Goal: Transaction & Acquisition: Purchase product/service

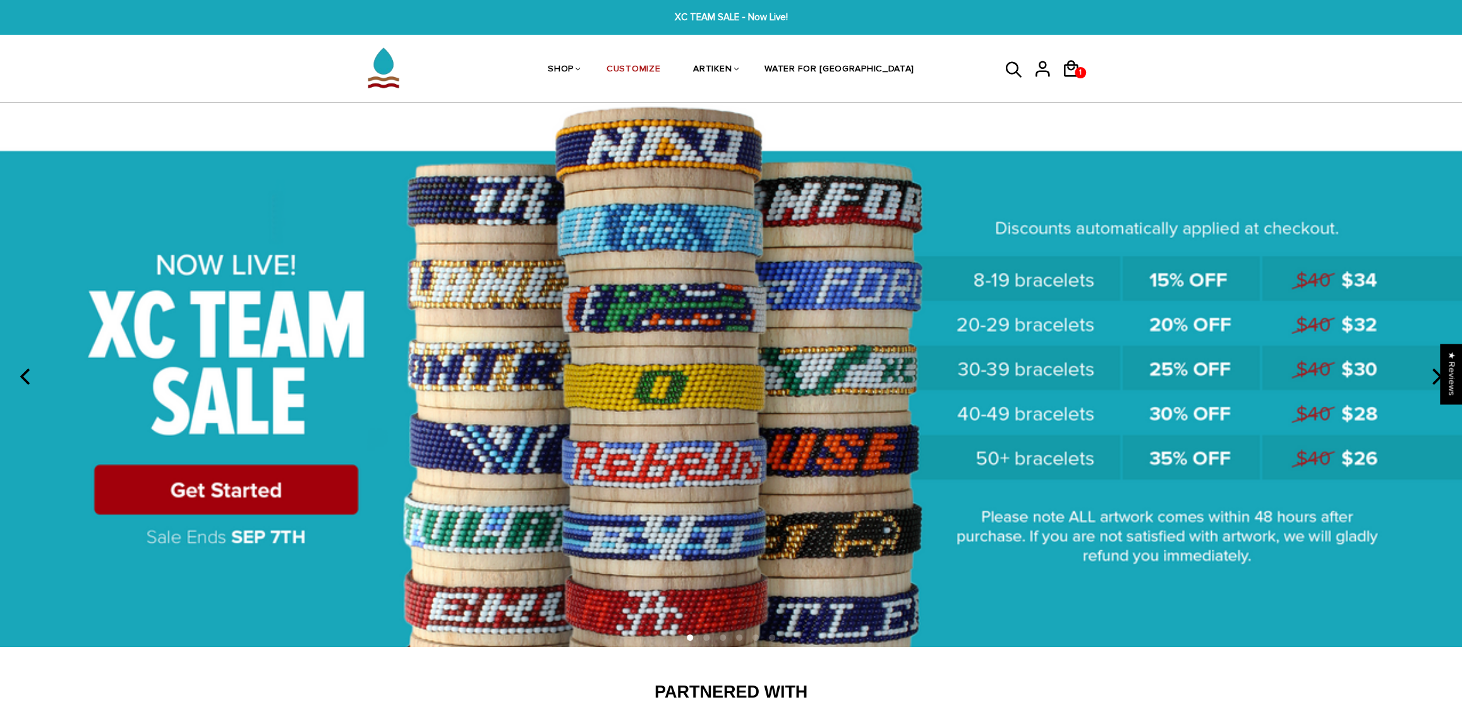
click at [233, 481] on img at bounding box center [731, 375] width 1462 height 544
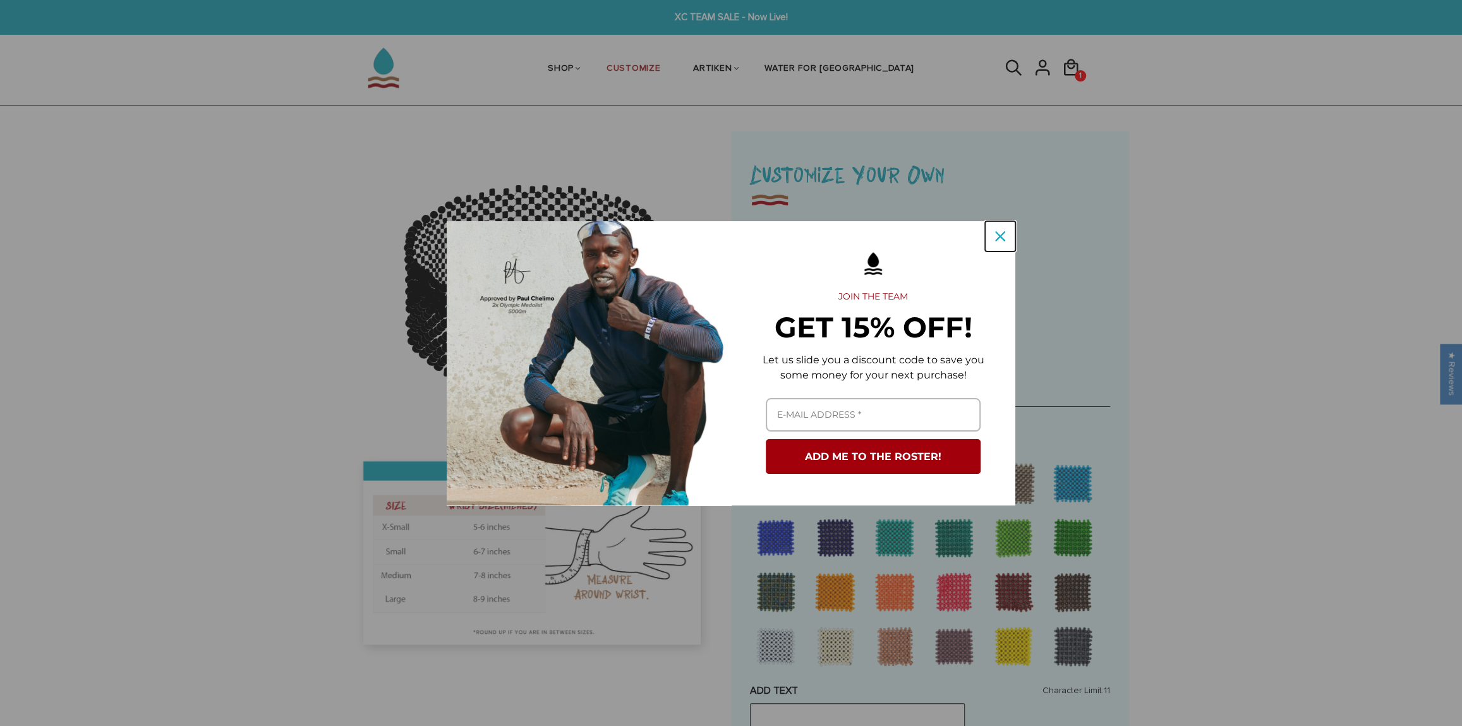
click at [995, 239] on icon "close icon" at bounding box center [1000, 236] width 10 height 10
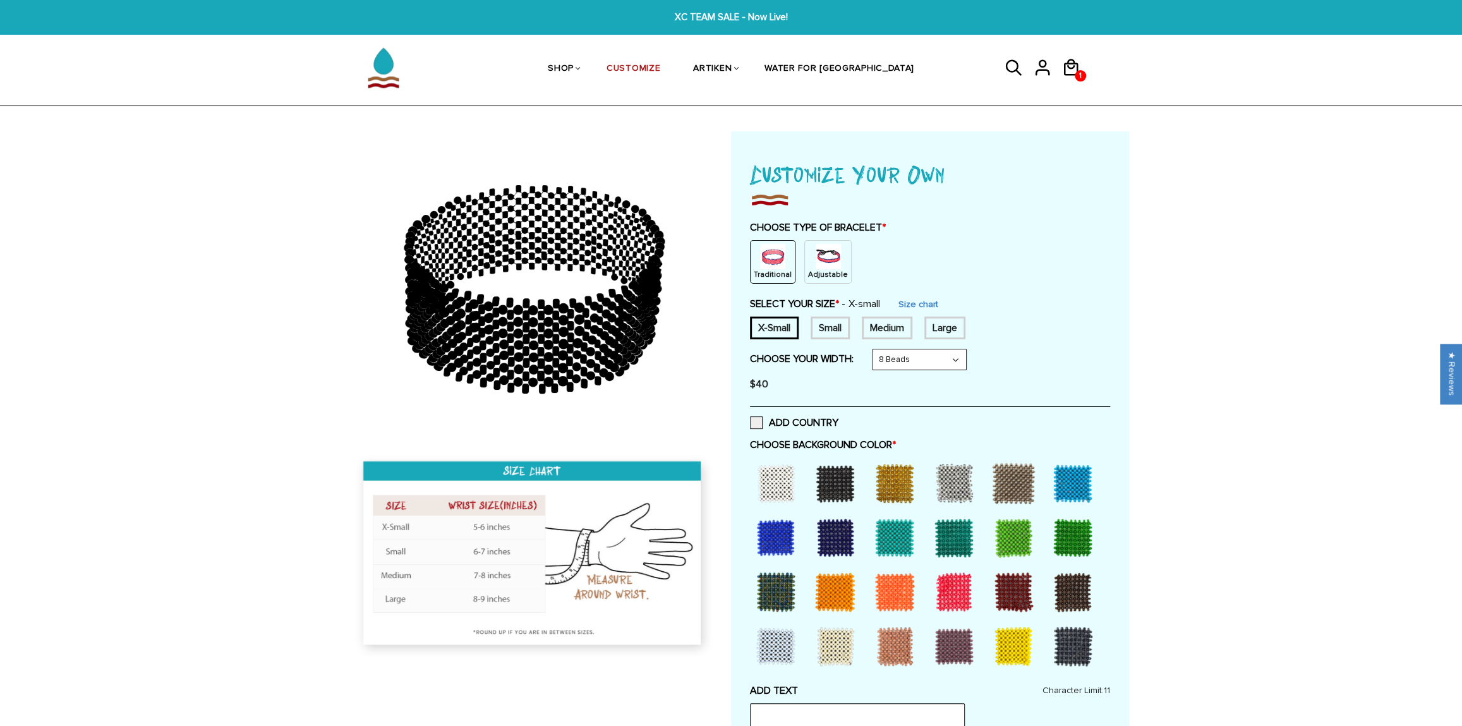
click at [831, 267] on img at bounding box center [828, 256] width 25 height 25
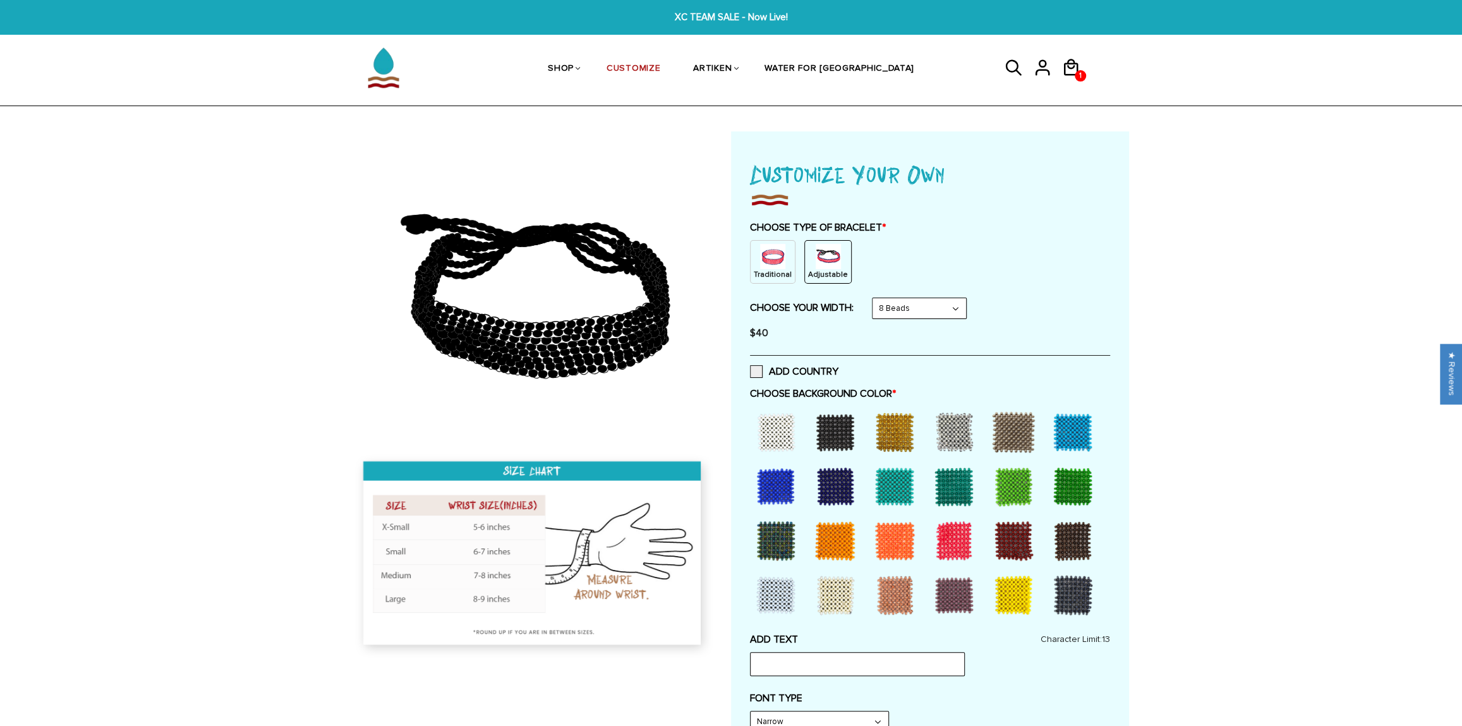
click at [894, 307] on select "8 Beads 6 Beads 10 Beads" at bounding box center [920, 308] width 94 height 20
click at [875, 298] on select "8 Beads 6 Beads 10 Beads" at bounding box center [920, 308] width 94 height 20
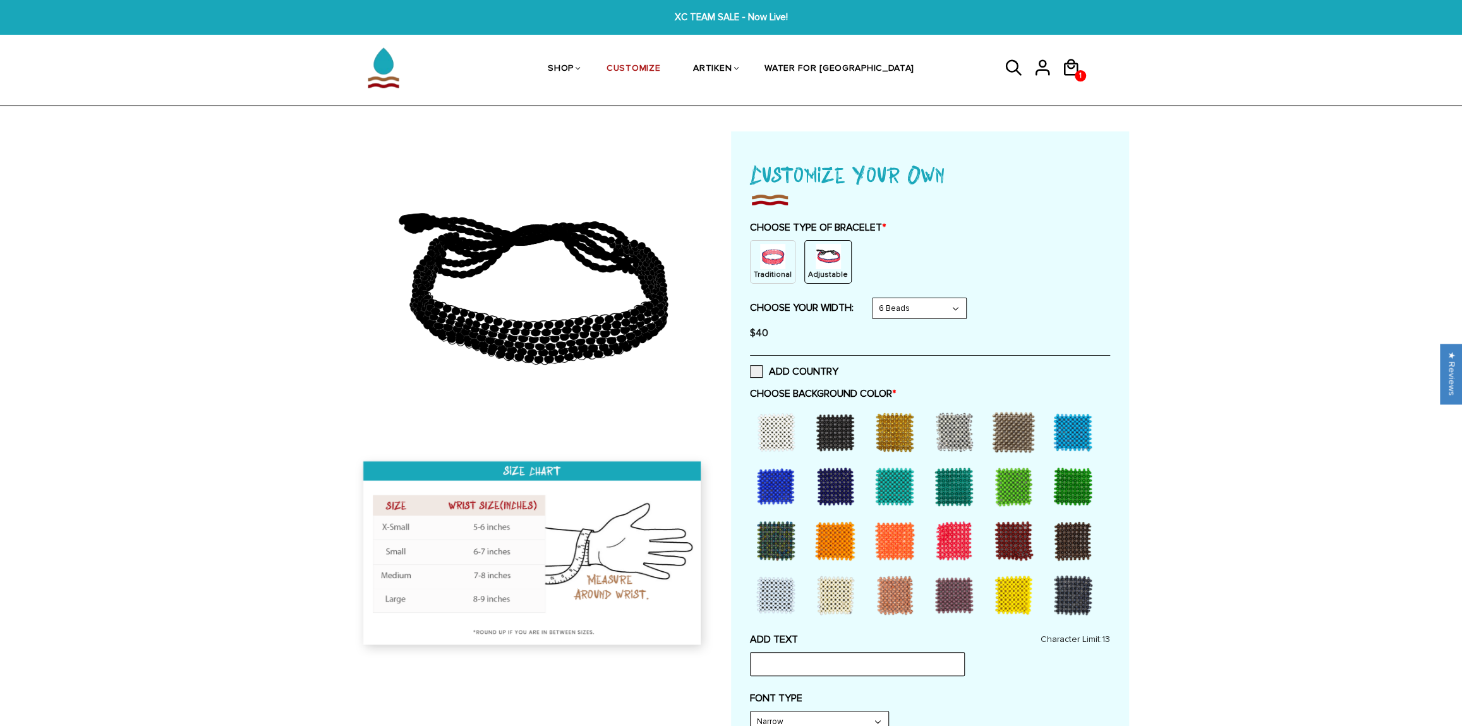
click at [893, 314] on select "8 Beads 6 Beads 10 Beads" at bounding box center [920, 308] width 94 height 20
click at [875, 298] on select "8 Beads 6 Beads 10 Beads" at bounding box center [920, 308] width 94 height 20
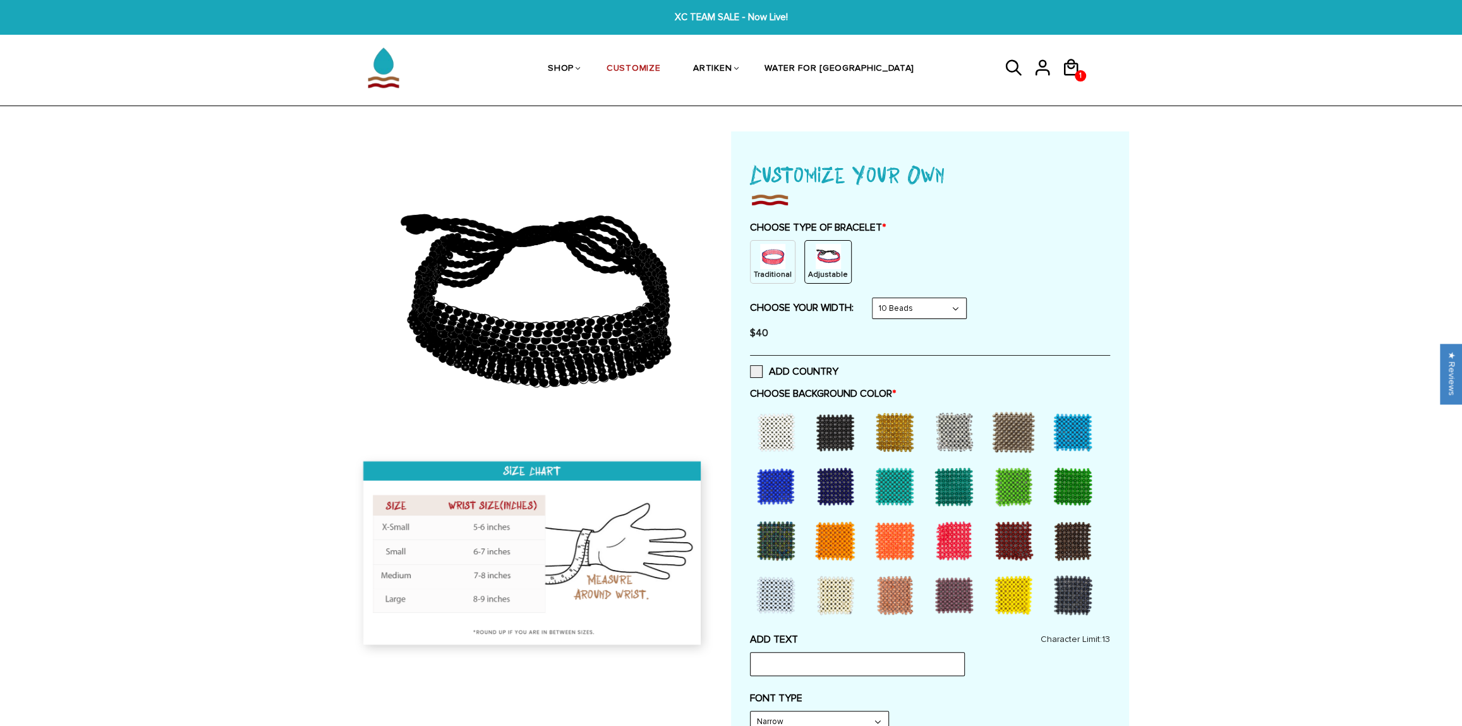
click at [904, 317] on select "8 Beads 6 Beads 10 Beads" at bounding box center [920, 308] width 94 height 20
click at [875, 298] on select "8 Beads 6 Beads 10 Beads" at bounding box center [920, 308] width 94 height 20
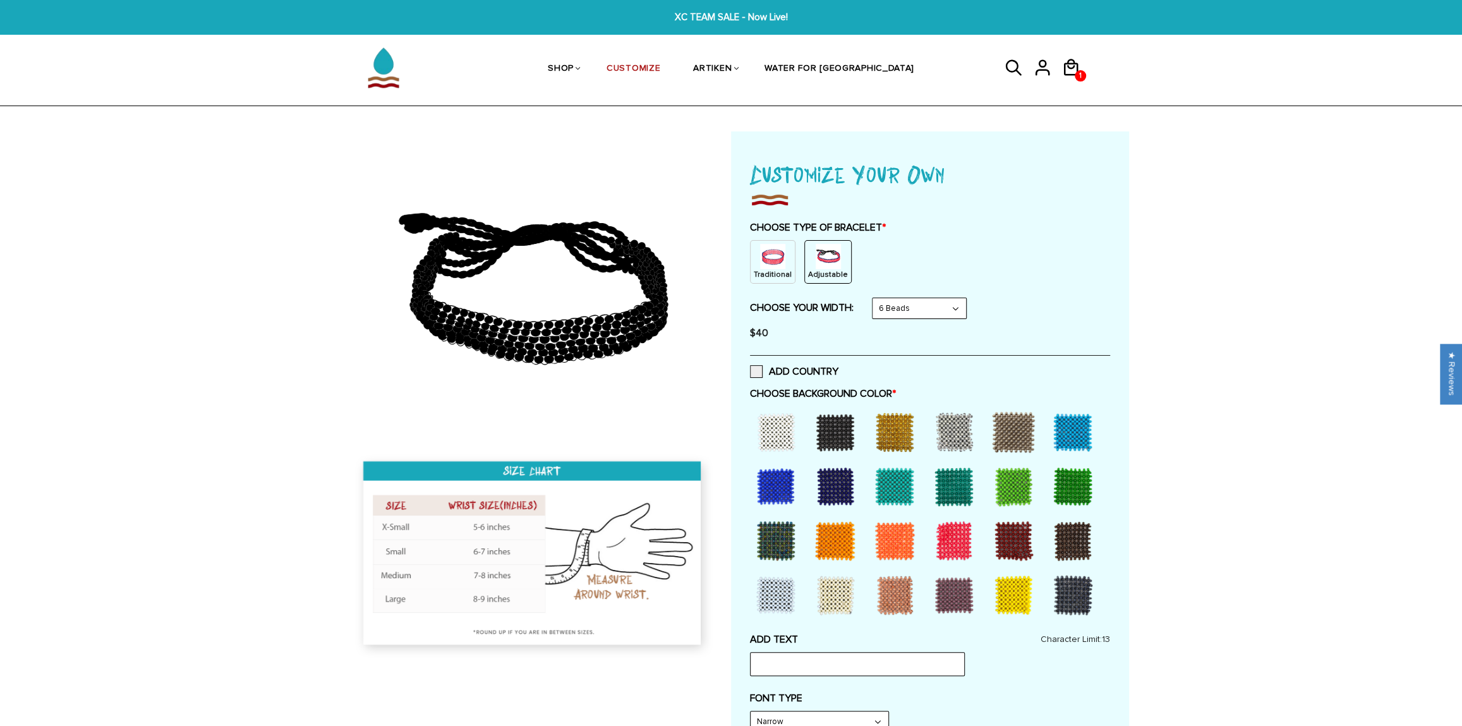
click at [905, 300] on select "8 Beads 6 Beads 10 Beads" at bounding box center [920, 308] width 94 height 20
select select "8-beads"
click at [875, 298] on select "8 Beads 6 Beads 10 Beads" at bounding box center [920, 308] width 94 height 20
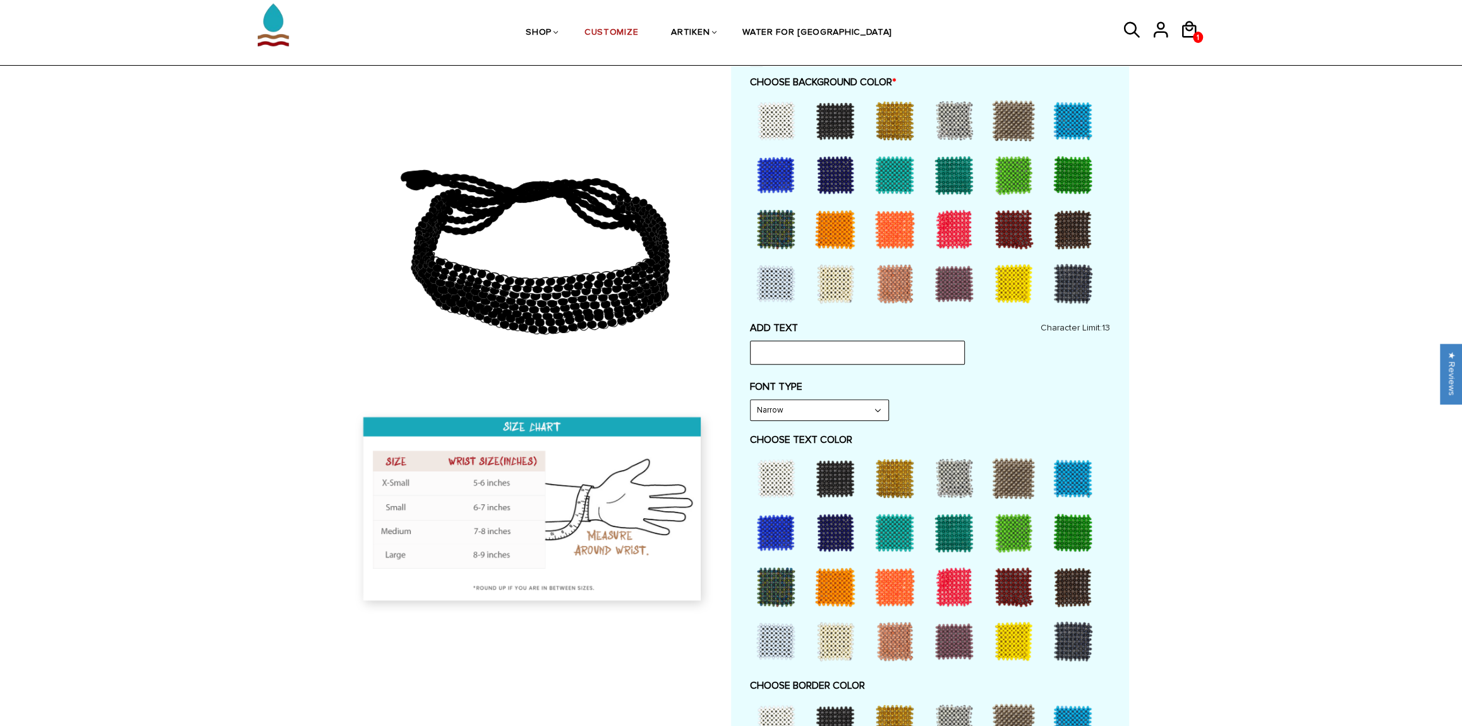
scroll to position [325, 0]
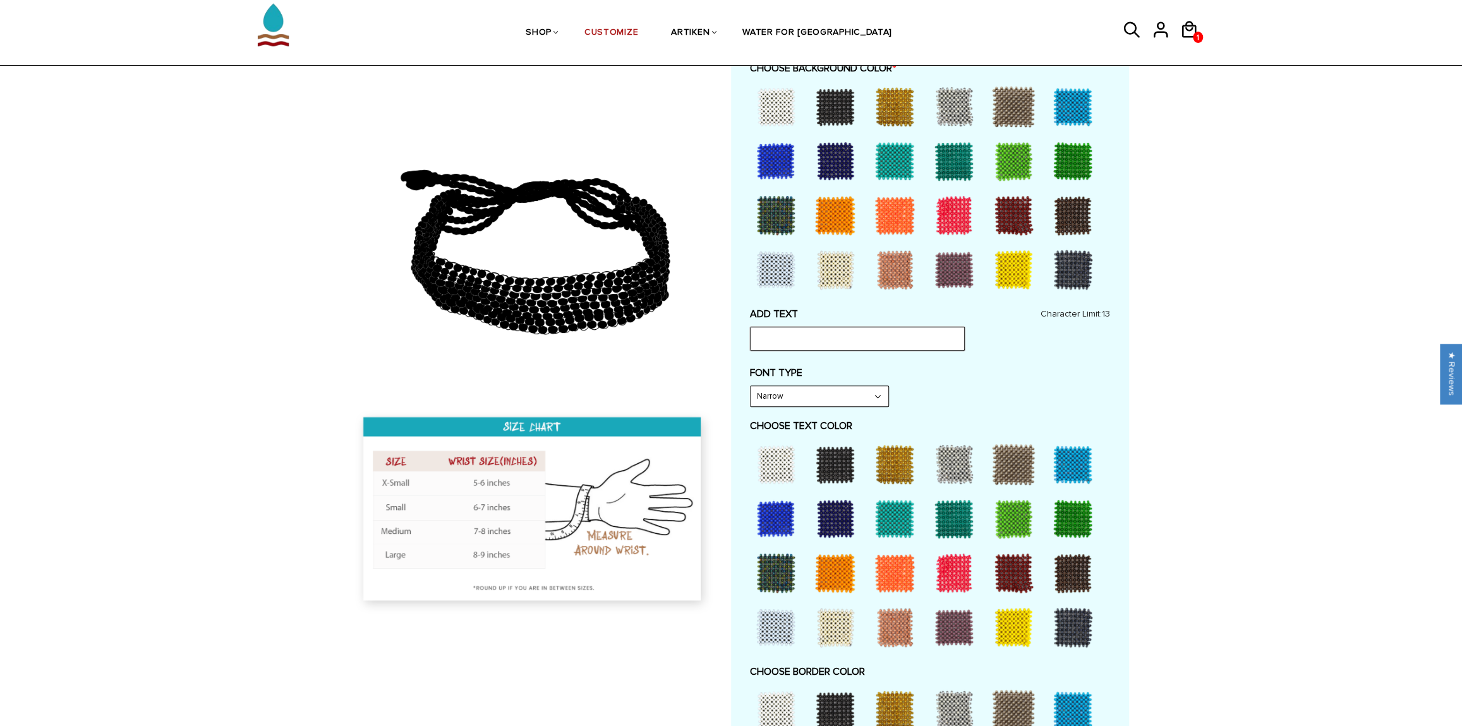
click at [759, 347] on input "text" at bounding box center [857, 339] width 215 height 24
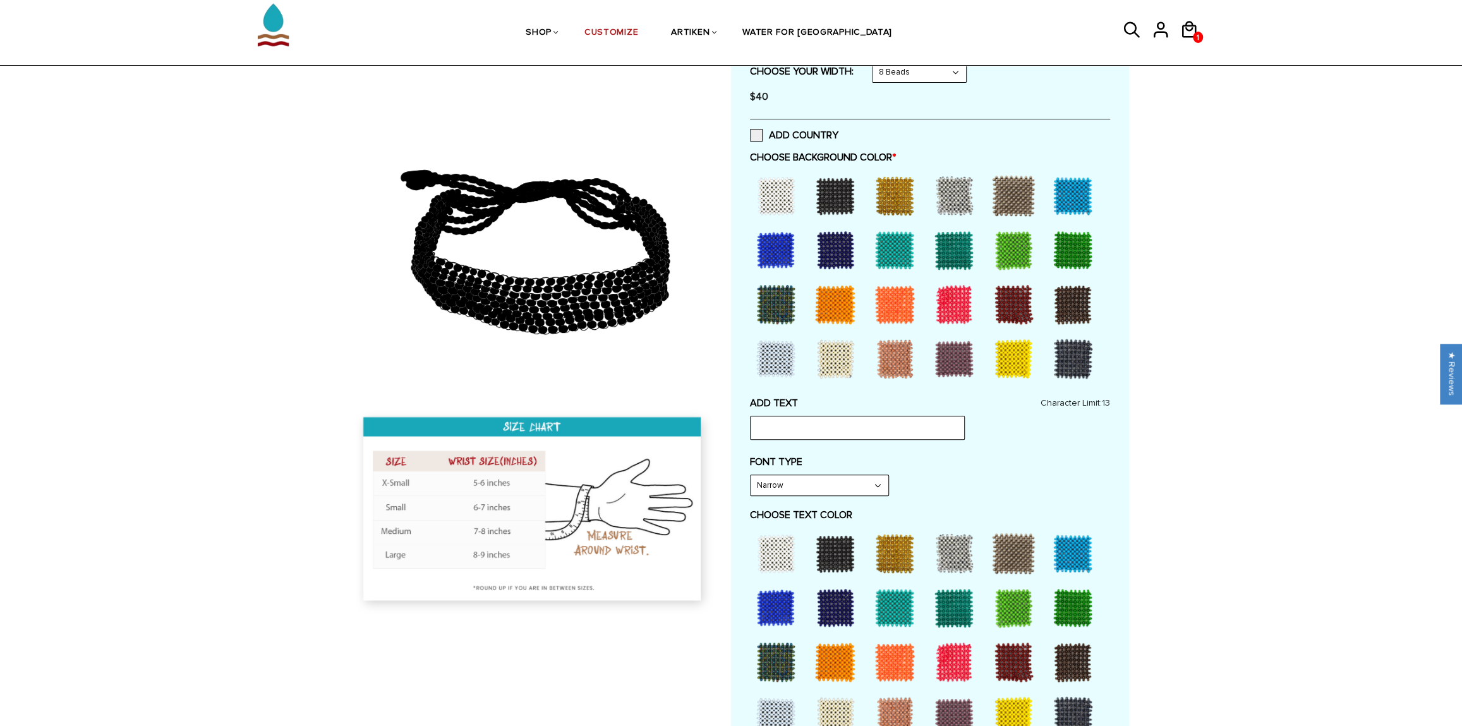
click at [944, 310] on div at bounding box center [954, 304] width 51 height 51
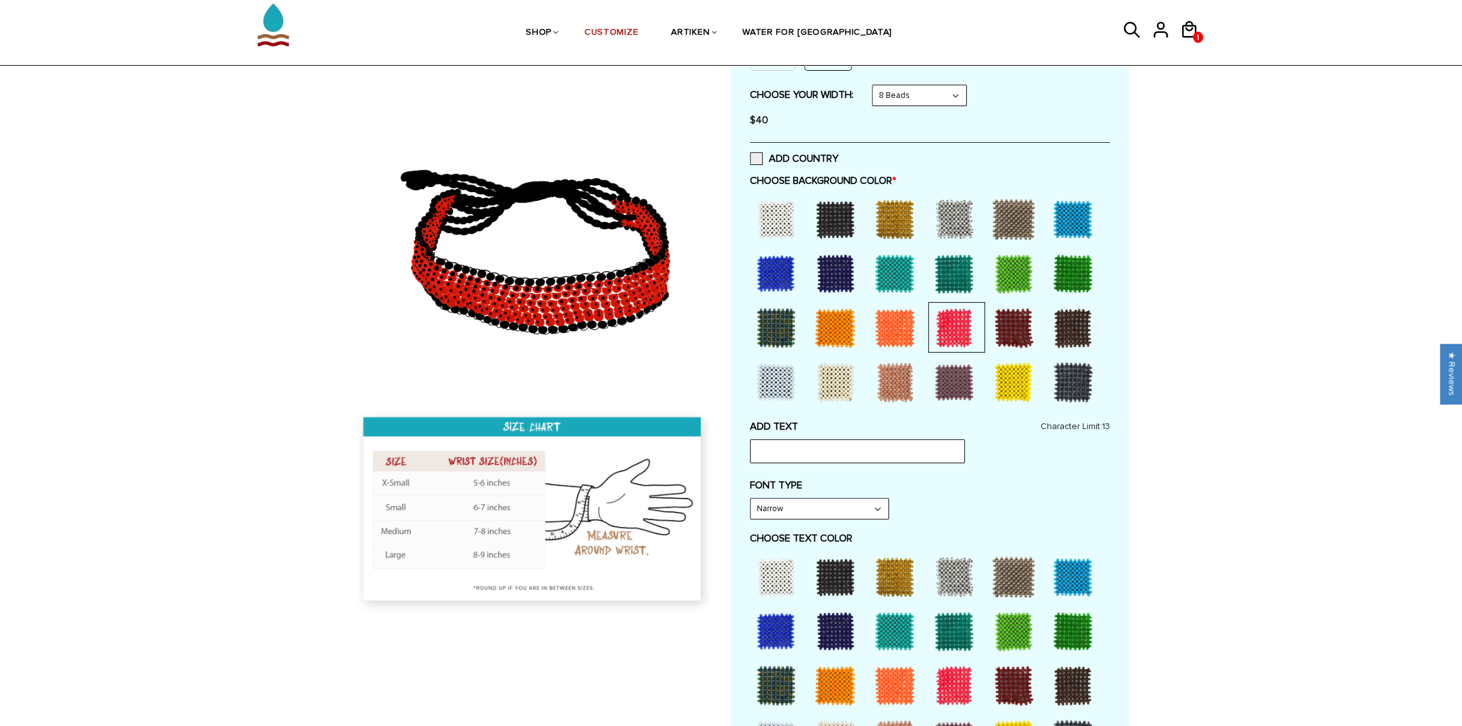
scroll to position [212, 0]
click at [751, 166] on div "ADD COUNTRY" at bounding box center [930, 159] width 360 height 32
click at [754, 164] on span at bounding box center [756, 159] width 13 height 13
click at [838, 155] on input "ADD COUNTRY" at bounding box center [838, 155] width 0 height 0
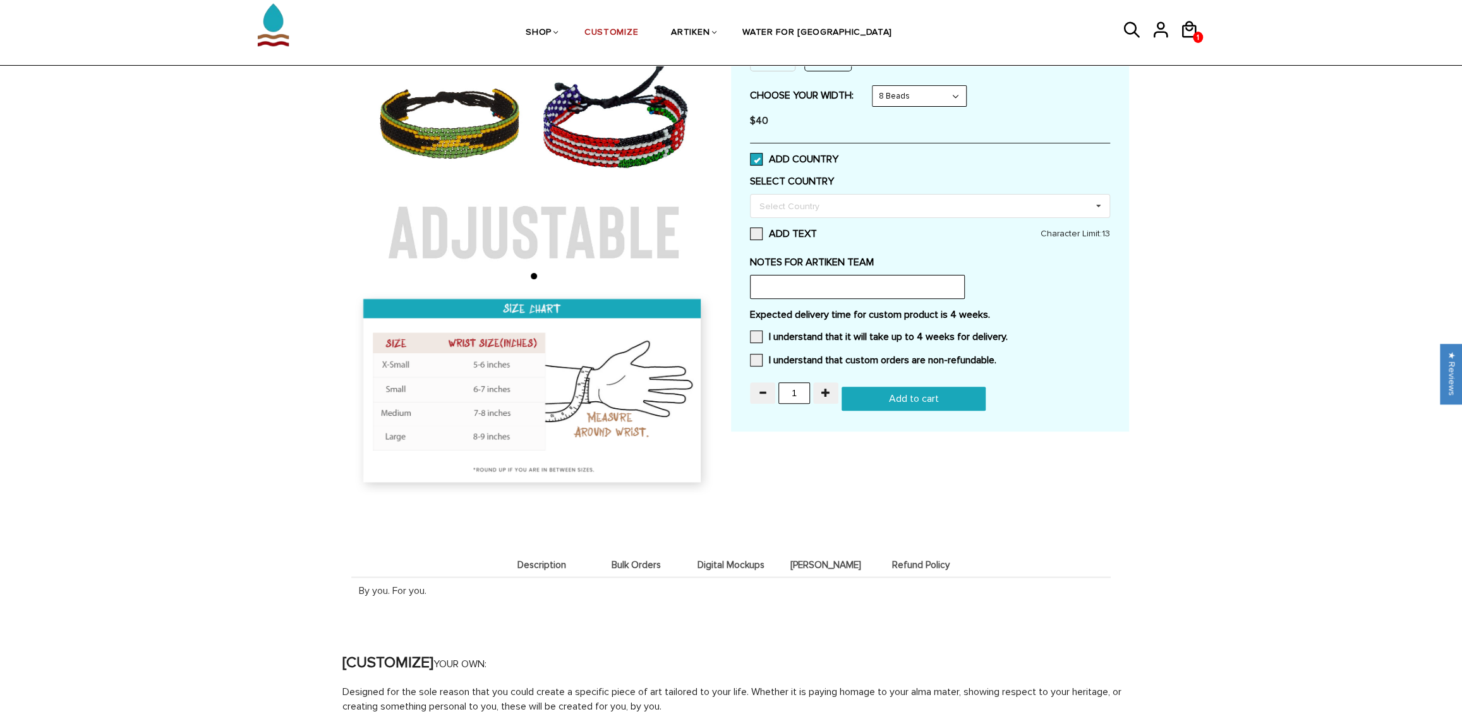
click at [754, 164] on span at bounding box center [756, 159] width 13 height 13
click at [838, 155] on input "ADD COUNTRY" at bounding box center [838, 155] width 0 height 0
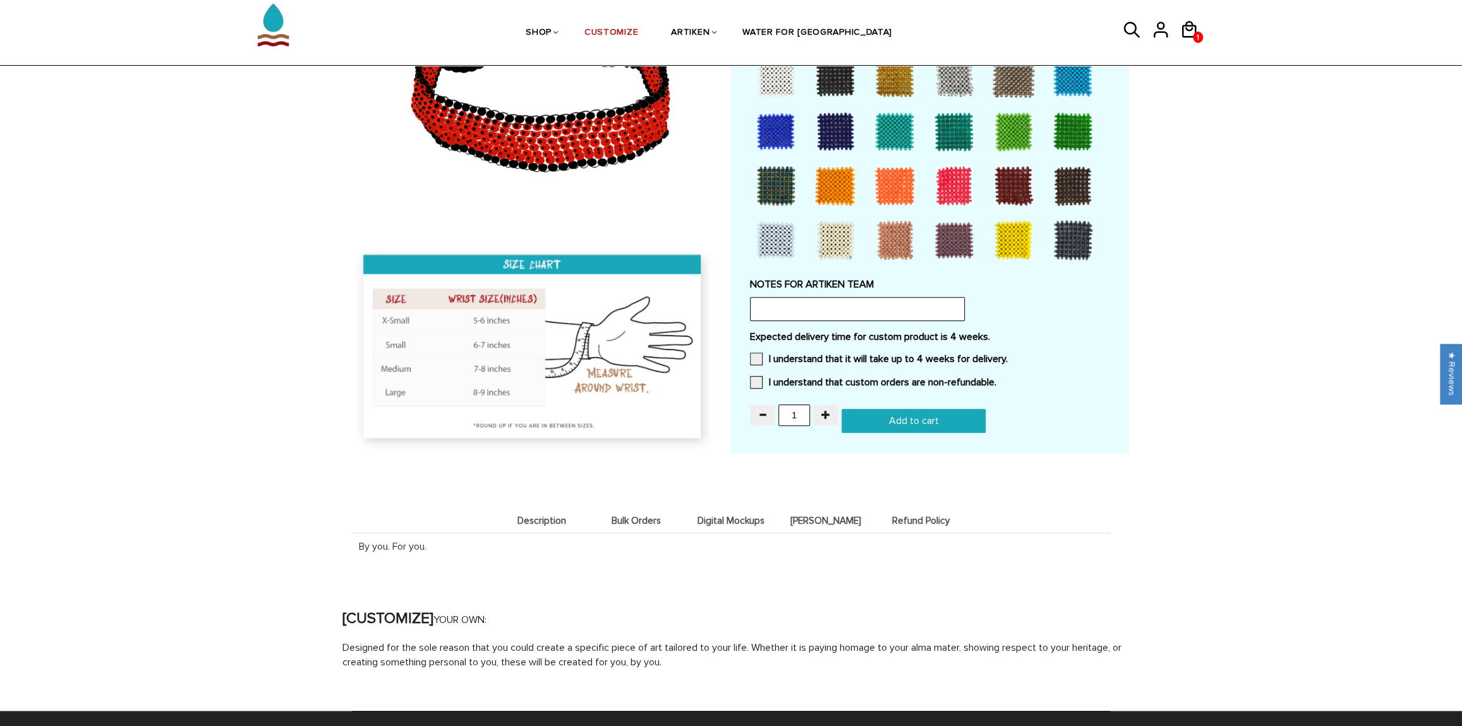
scroll to position [680, 0]
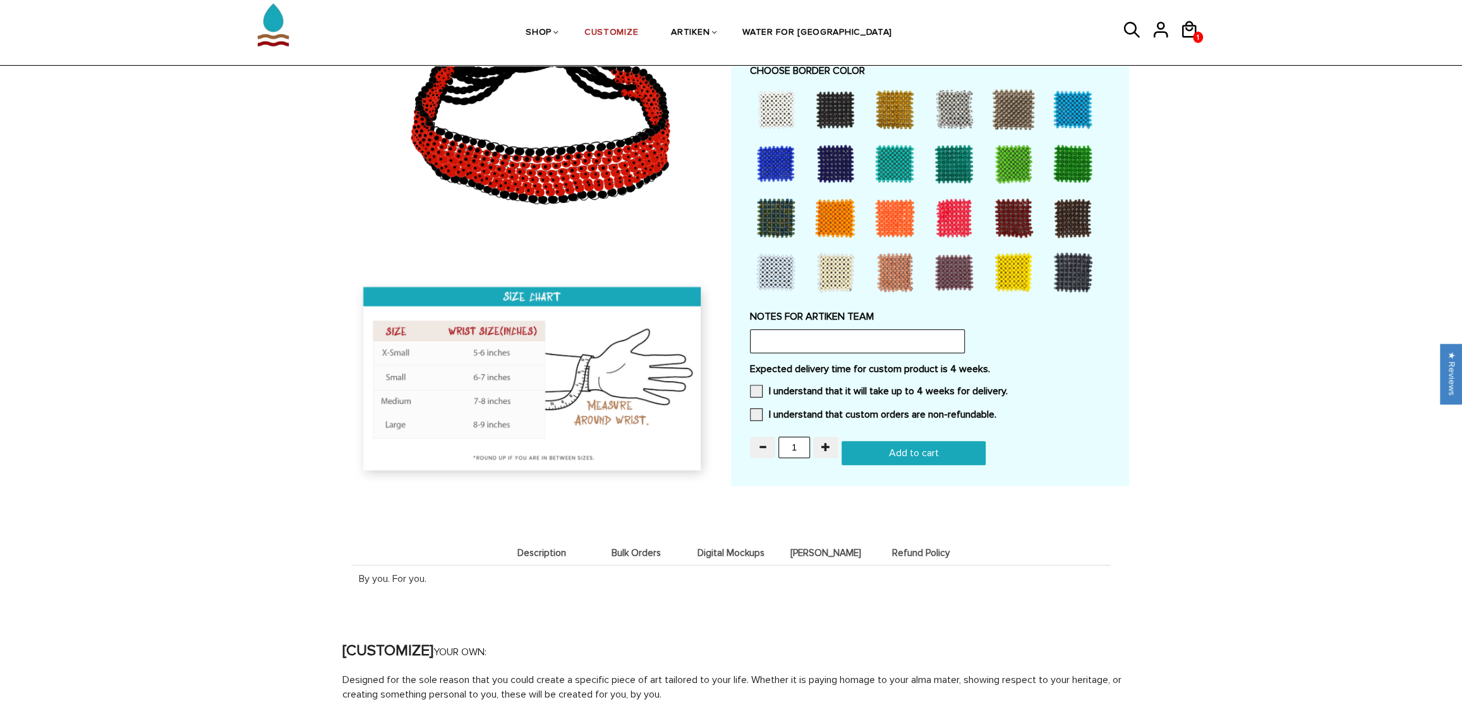
click at [830, 328] on div "NOTES FOR ARTIKEN TEAM" at bounding box center [930, 331] width 360 height 43
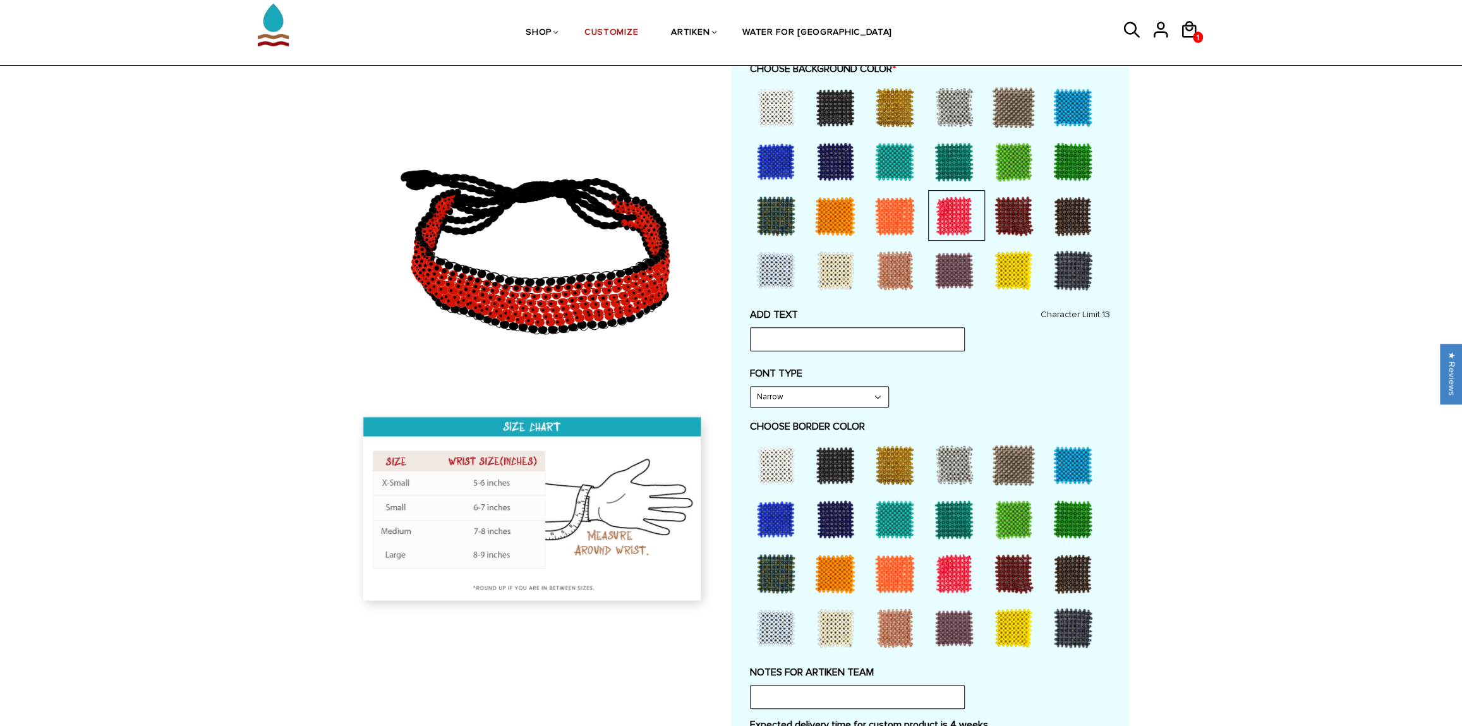
scroll to position [324, 0]
click at [791, 459] on div at bounding box center [776, 465] width 51 height 51
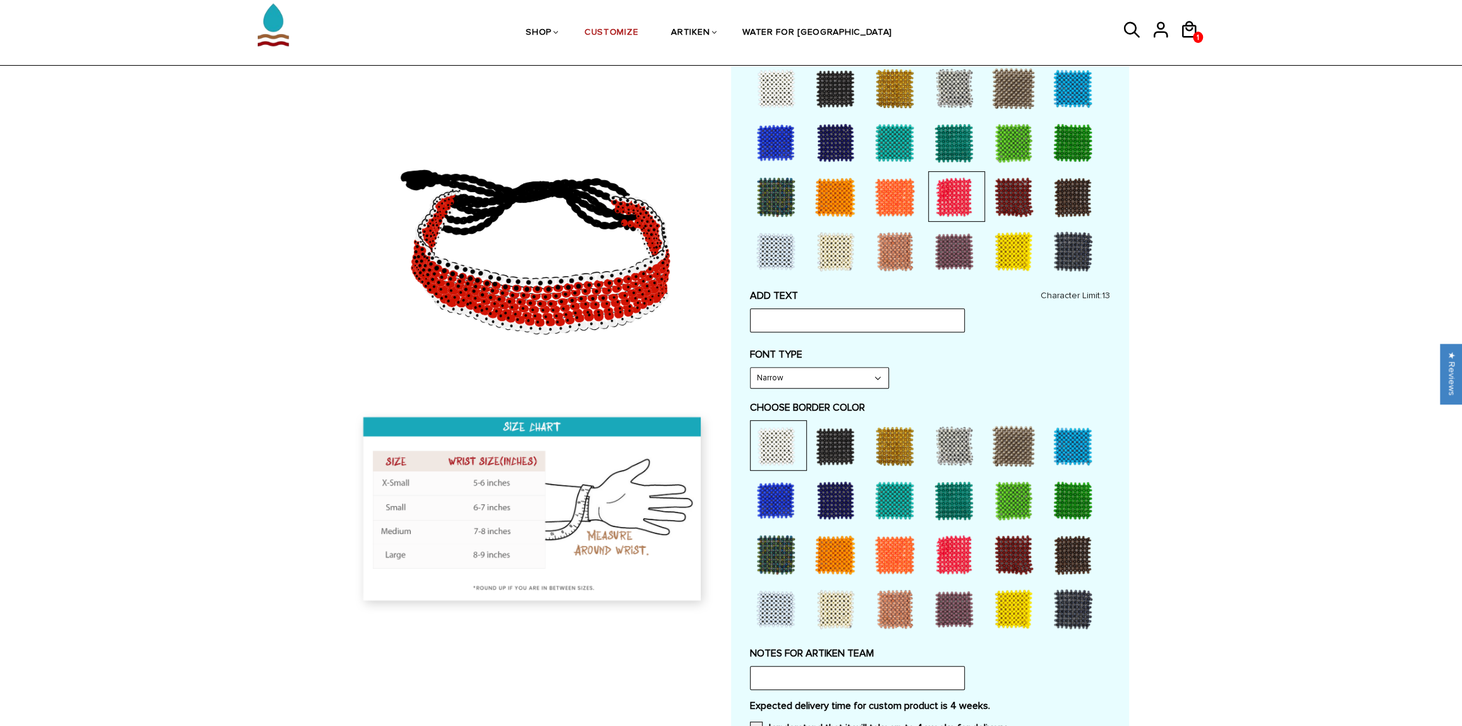
scroll to position [344, 0]
click at [822, 444] on div at bounding box center [835, 445] width 51 height 51
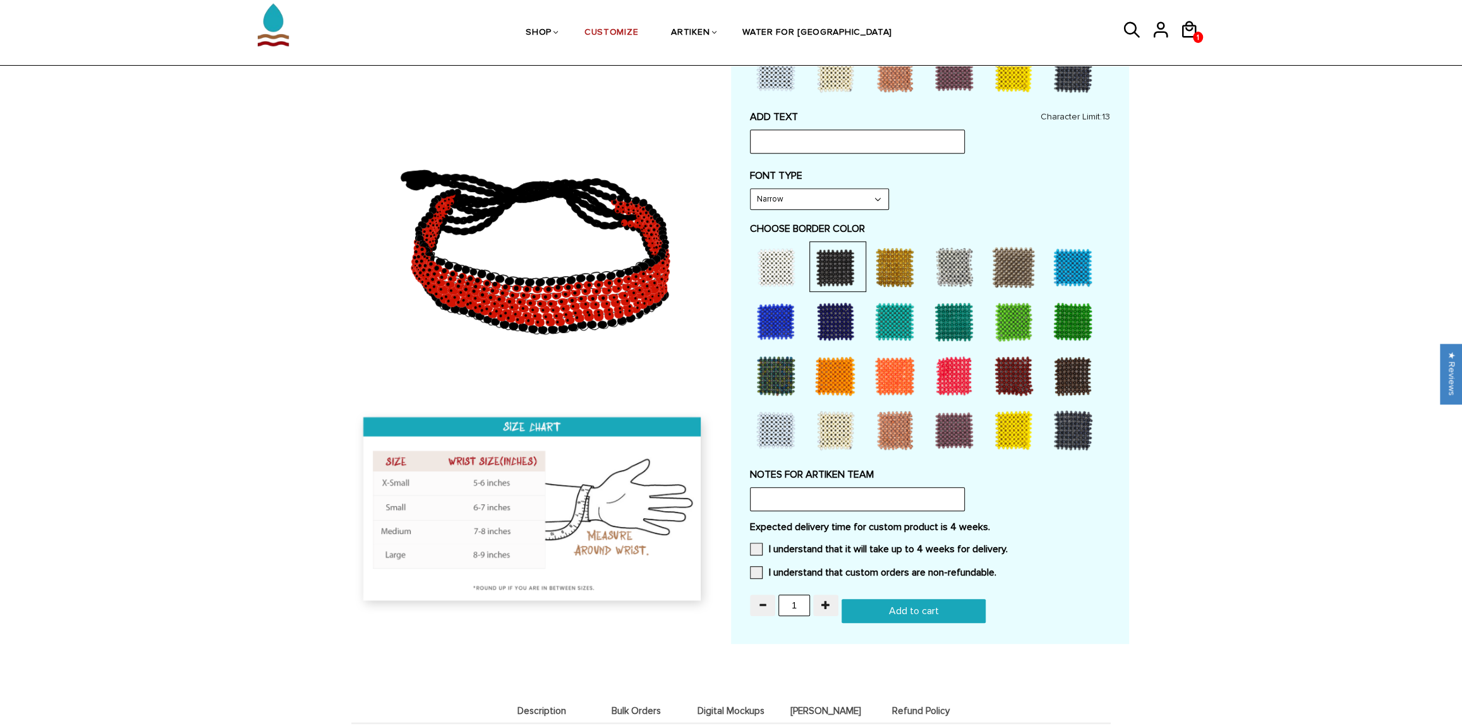
scroll to position [545, 0]
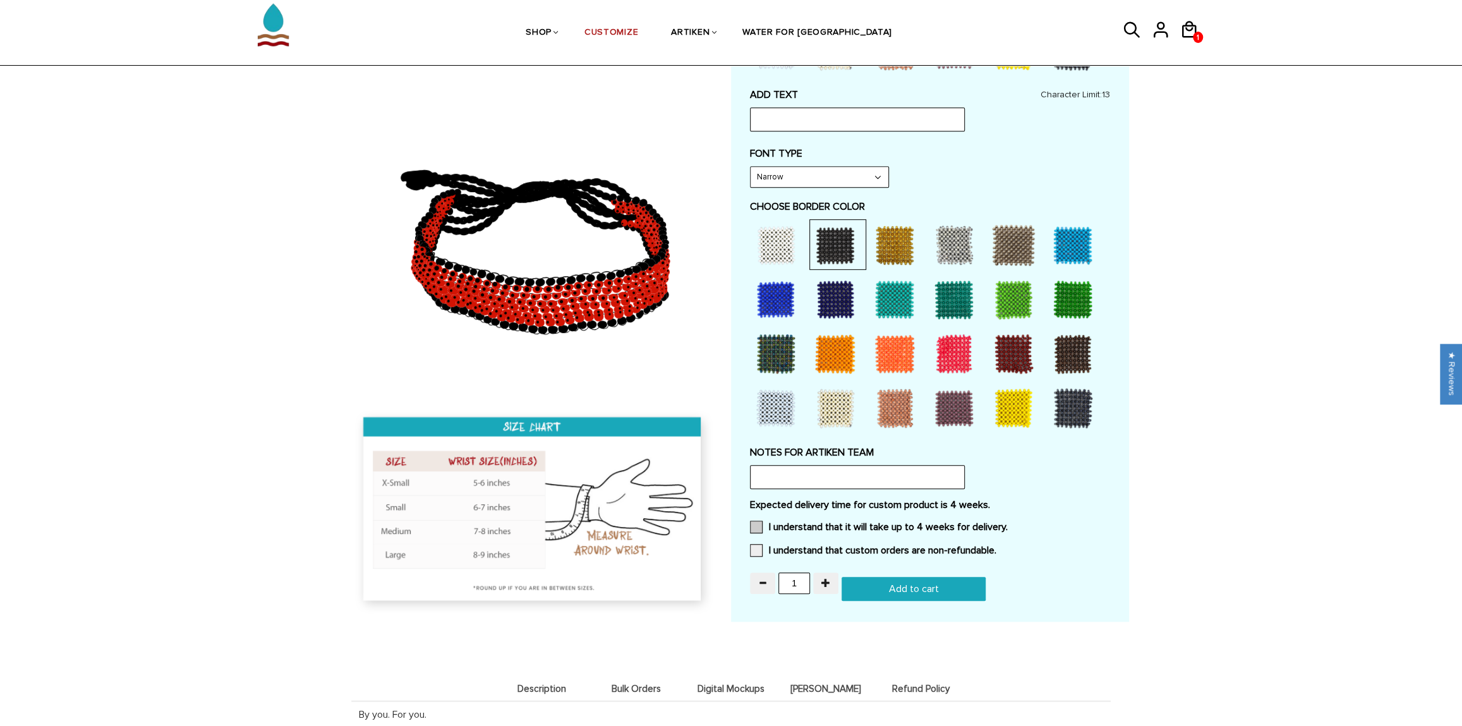
click at [819, 531] on label "I understand that it will take up to 4 weeks for delivery." at bounding box center [879, 527] width 258 height 13
click at [1008, 523] on input "I understand that it will take up to 4 weeks for delivery." at bounding box center [1008, 523] width 0 height 0
click at [822, 548] on label "I understand that custom orders are non-refundable." at bounding box center [873, 550] width 246 height 13
click at [996, 547] on input "I understand that custom orders are non-refundable." at bounding box center [996, 547] width 0 height 0
click at [810, 477] on input "text" at bounding box center [857, 477] width 215 height 24
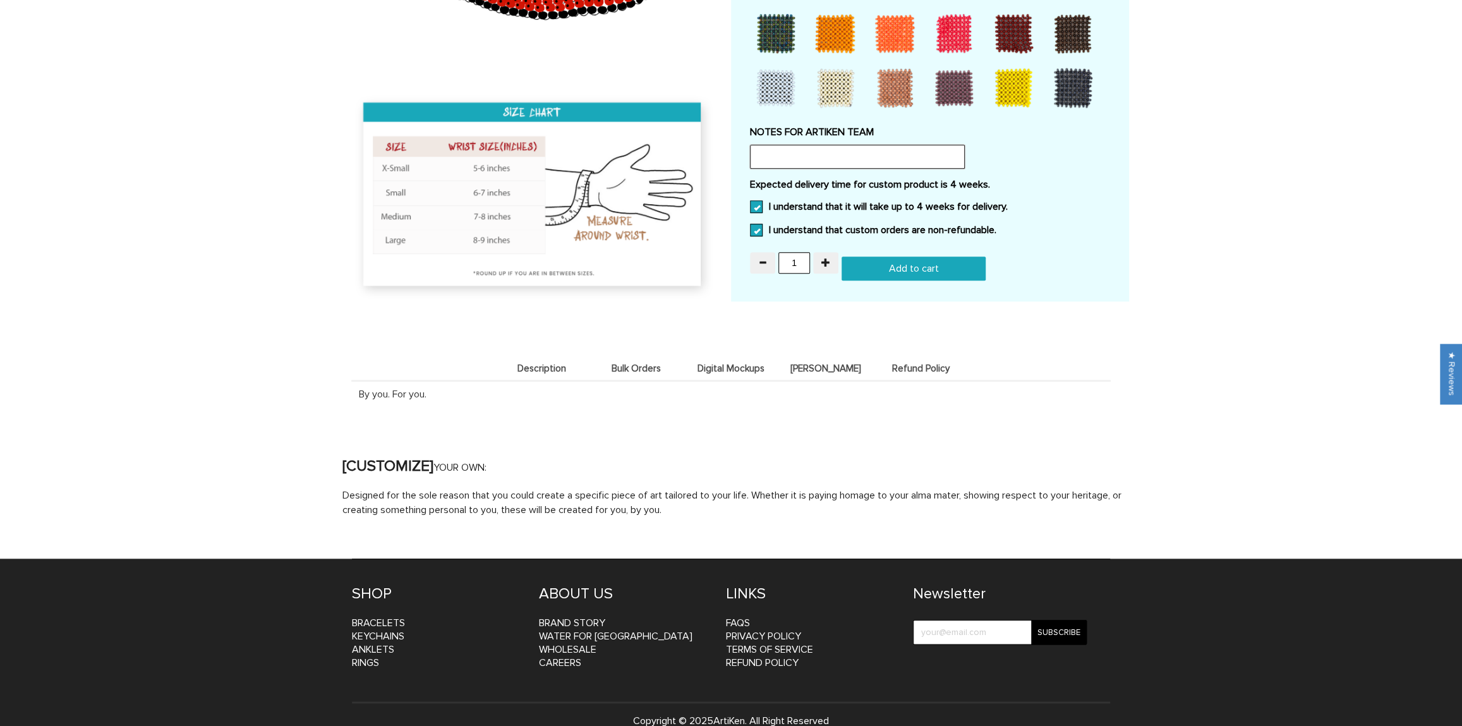
scroll to position [885, 0]
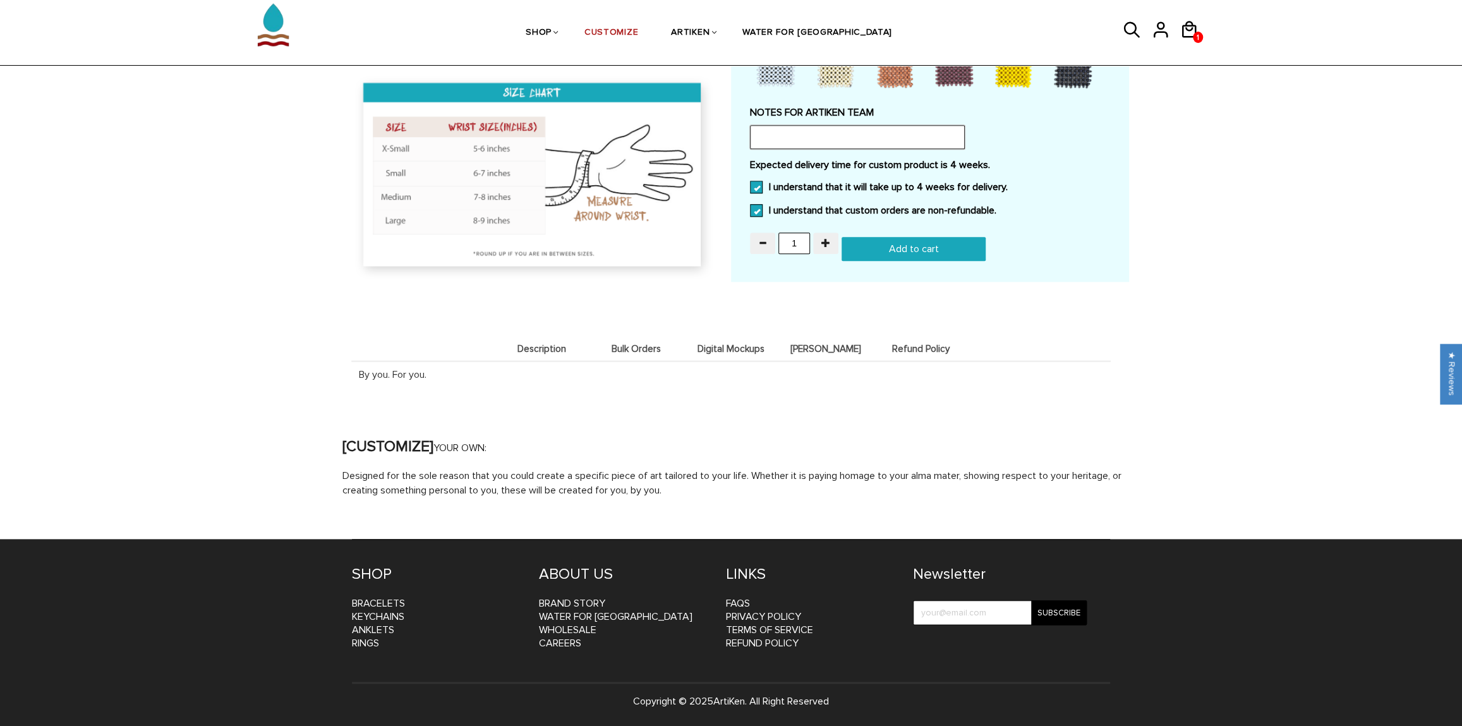
click at [783, 148] on input "text" at bounding box center [857, 137] width 215 height 24
type input "I"
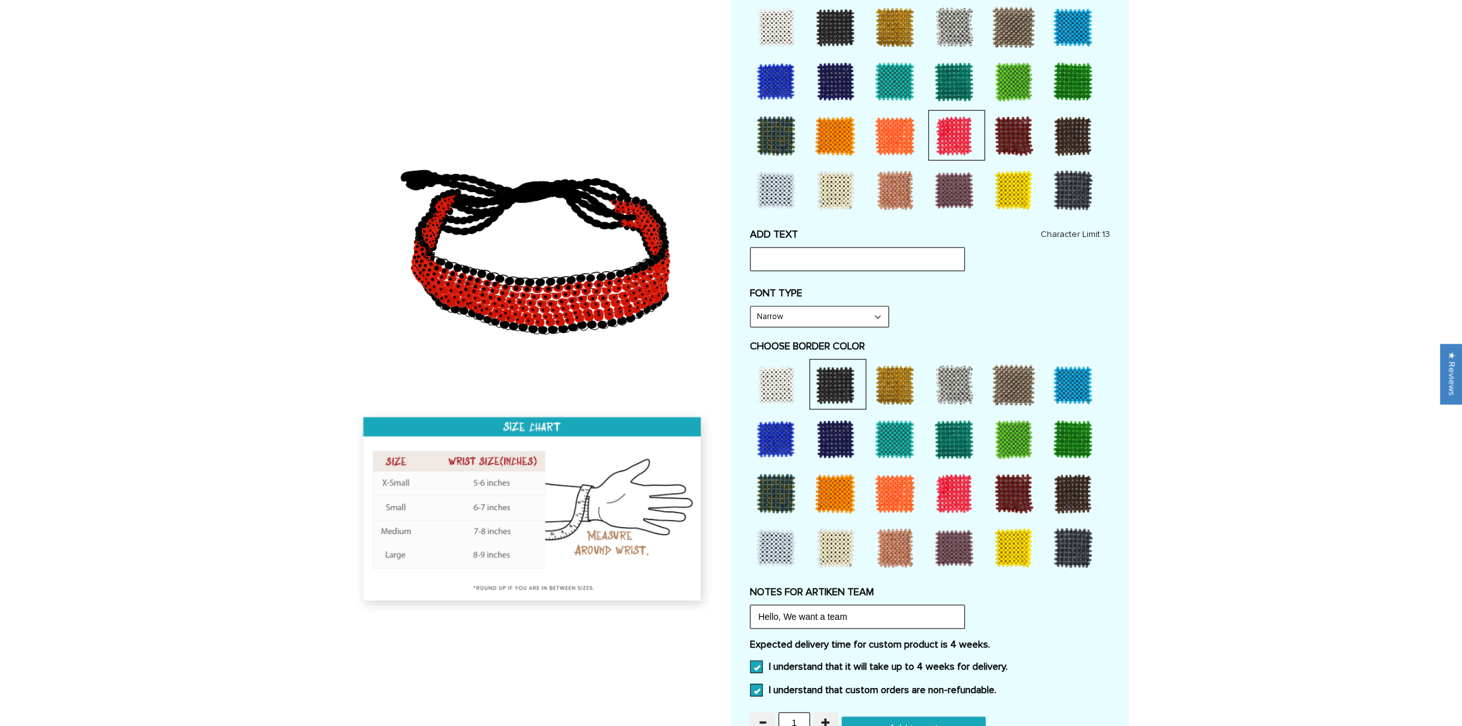
scroll to position [655, 0]
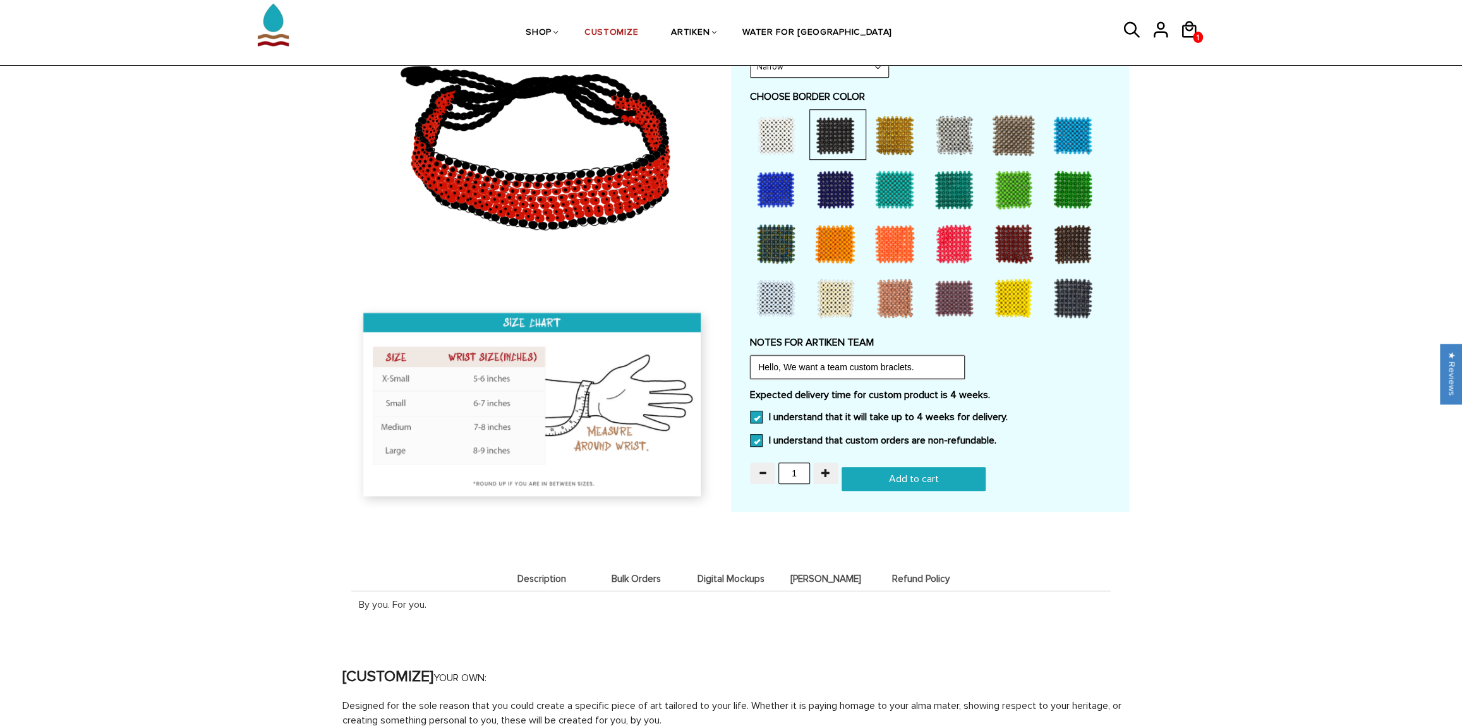
click at [904, 370] on input "Hello, We want a team custom braclets." at bounding box center [857, 367] width 215 height 24
click at [926, 373] on input "Hello, We want a team custom bracelets." at bounding box center [857, 367] width 215 height 24
type input "Hello, We want a team custom bracelets. Our school is New Mexico State Universi…"
